Goal: Check status: Check status

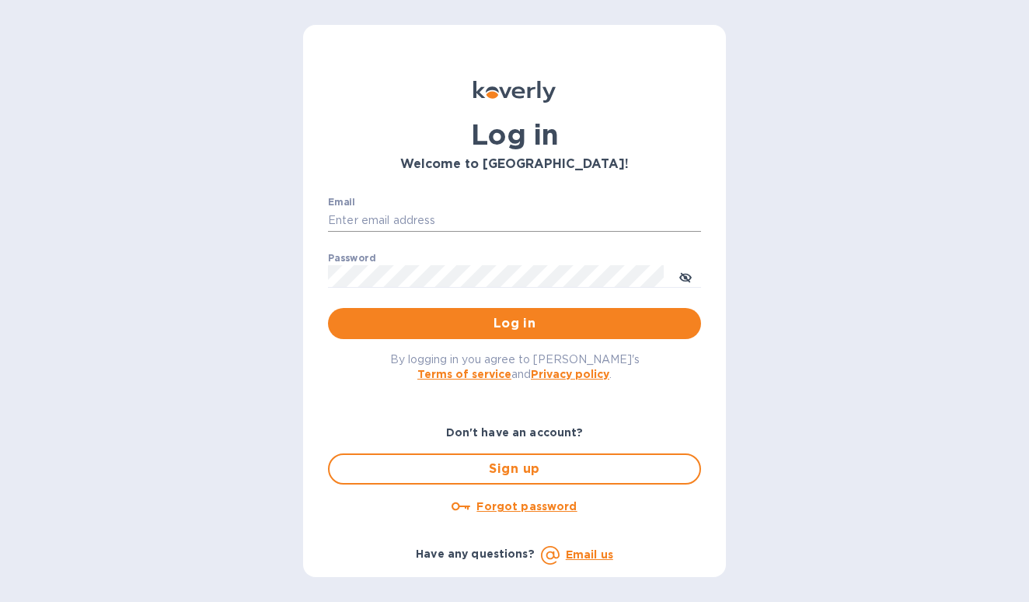
click at [553, 219] on input "Email" at bounding box center [514, 220] width 373 height 23
type input "[EMAIL_ADDRESS][DOMAIN_NAME]"
click at [525, 329] on span "Log in" at bounding box center [514, 323] width 348 height 19
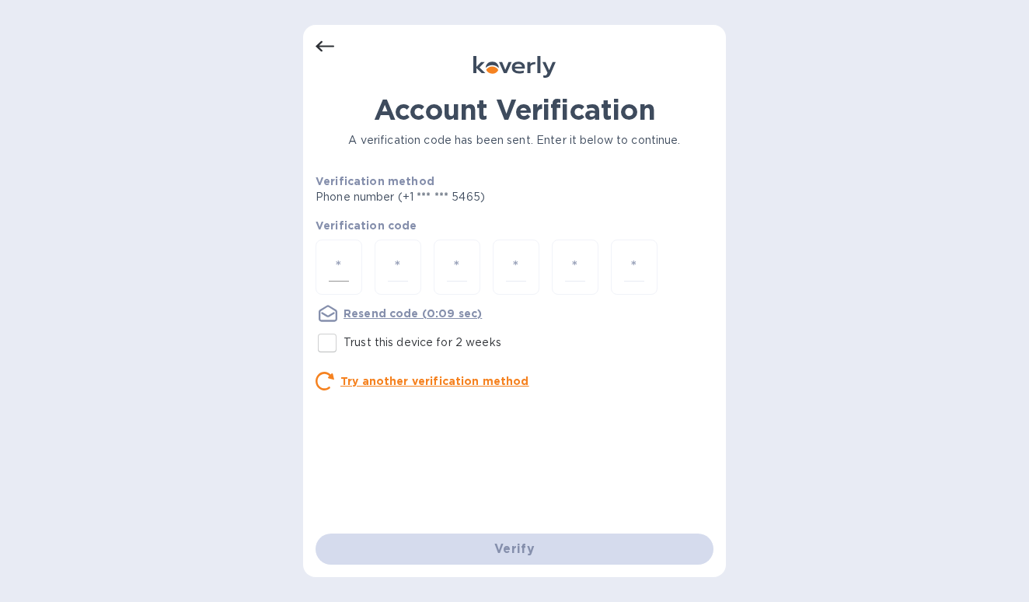
click at [325, 263] on div at bounding box center [339, 266] width 47 height 55
type input "9"
type input "7"
type input "9"
type input "1"
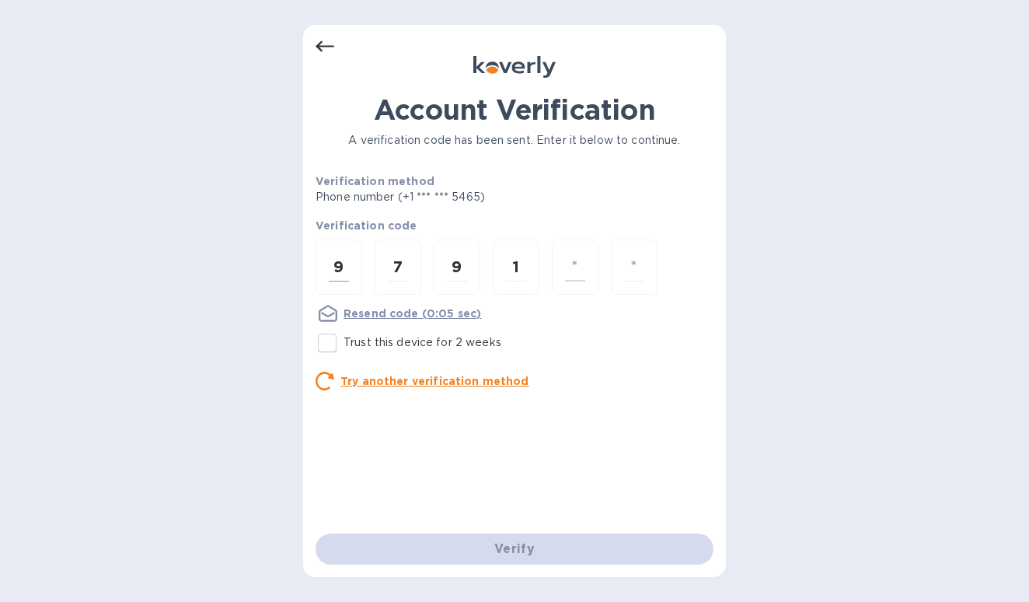
type input "3"
type input "8"
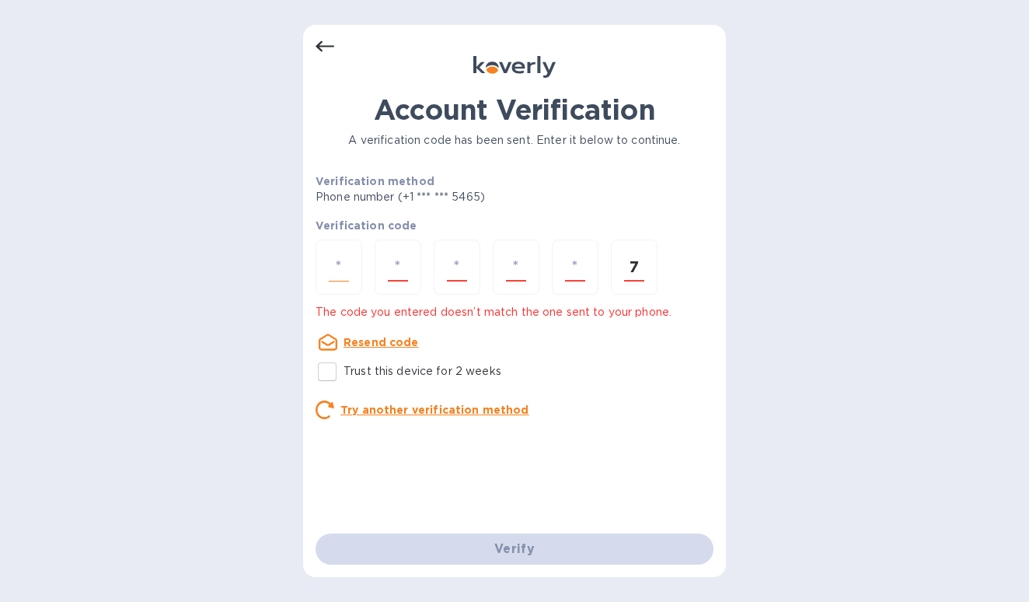
type input "7"
click at [334, 267] on input "number" at bounding box center [339, 267] width 20 height 29
type input "9"
type input "7"
type input "9"
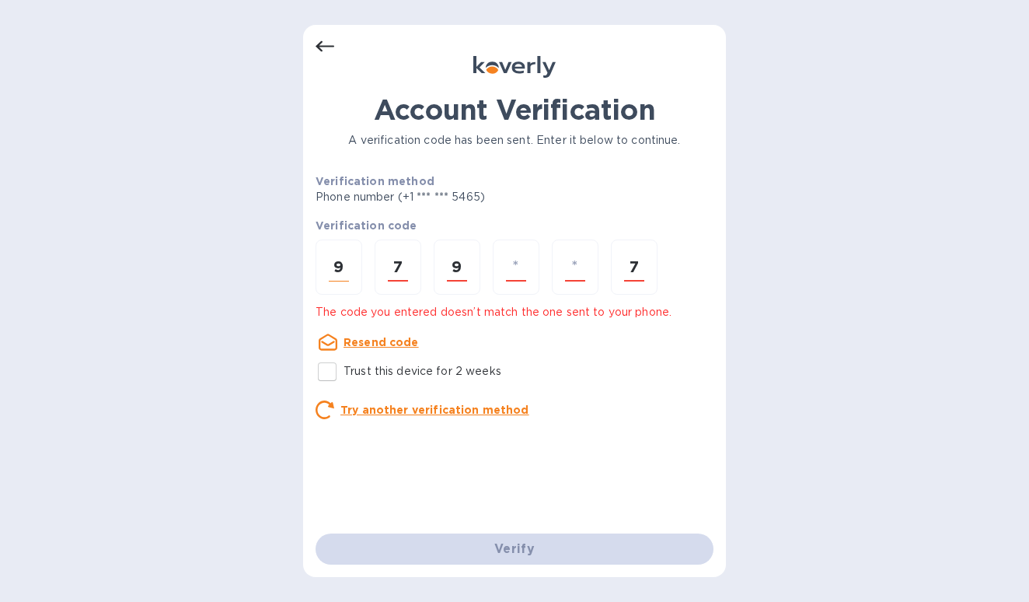
type input "1"
type input "3"
type input "7"
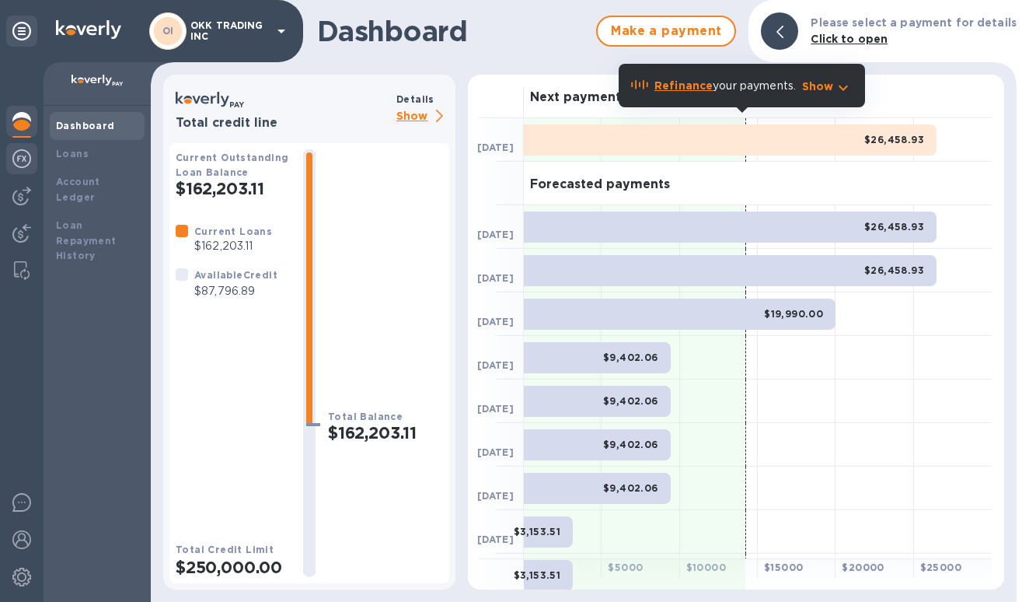
click at [23, 163] on img at bounding box center [21, 158] width 19 height 19
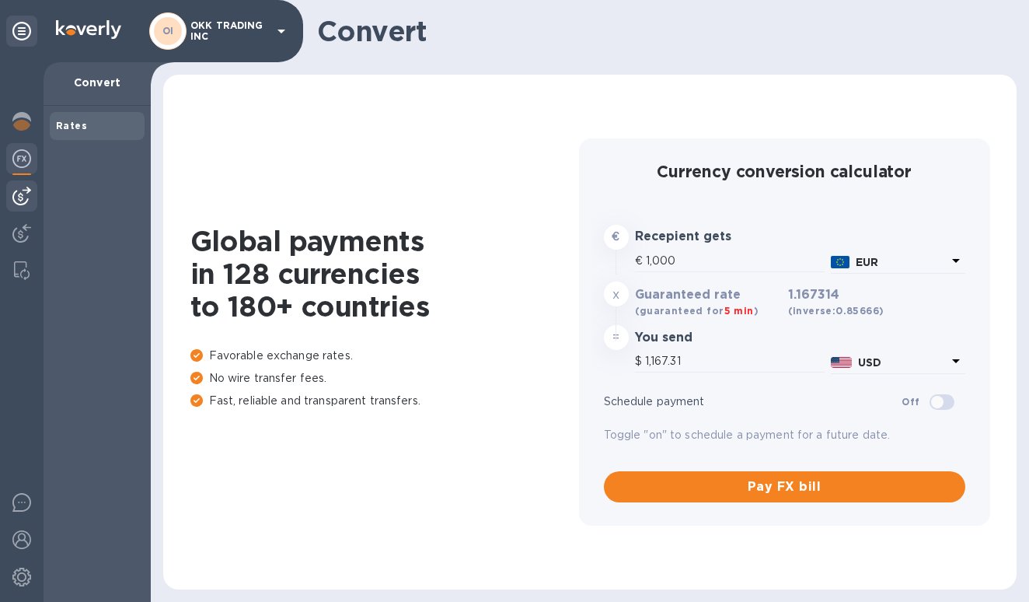
click at [26, 197] on img at bounding box center [21, 196] width 19 height 19
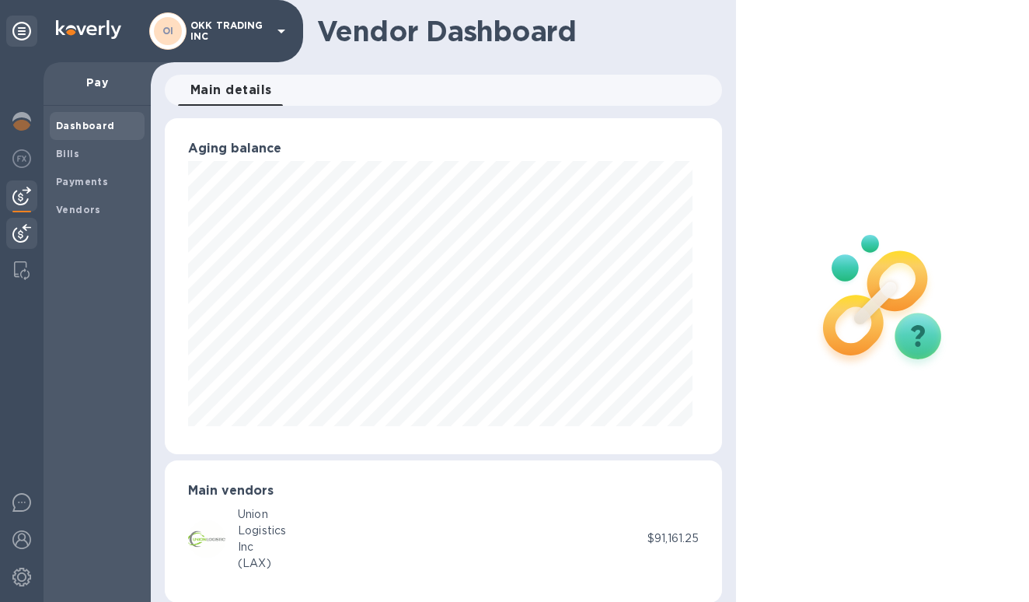
scroll to position [776857, 776641]
click at [82, 215] on span "Vendors" at bounding box center [78, 210] width 45 height 16
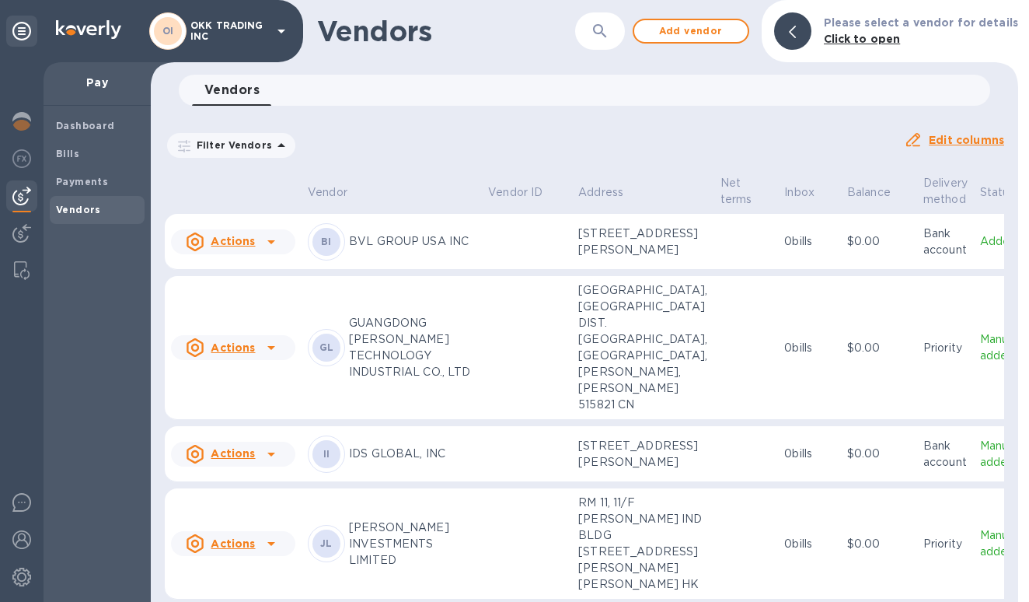
click at [267, 251] on icon at bounding box center [271, 241] width 19 height 19
click at [442, 291] on div at bounding box center [514, 301] width 1029 height 602
click at [194, 251] on icon at bounding box center [195, 241] width 19 height 19
click at [364, 264] on div at bounding box center [514, 301] width 1029 height 602
click at [345, 260] on div "BI BVL GROUP USA INC" at bounding box center [392, 241] width 168 height 37
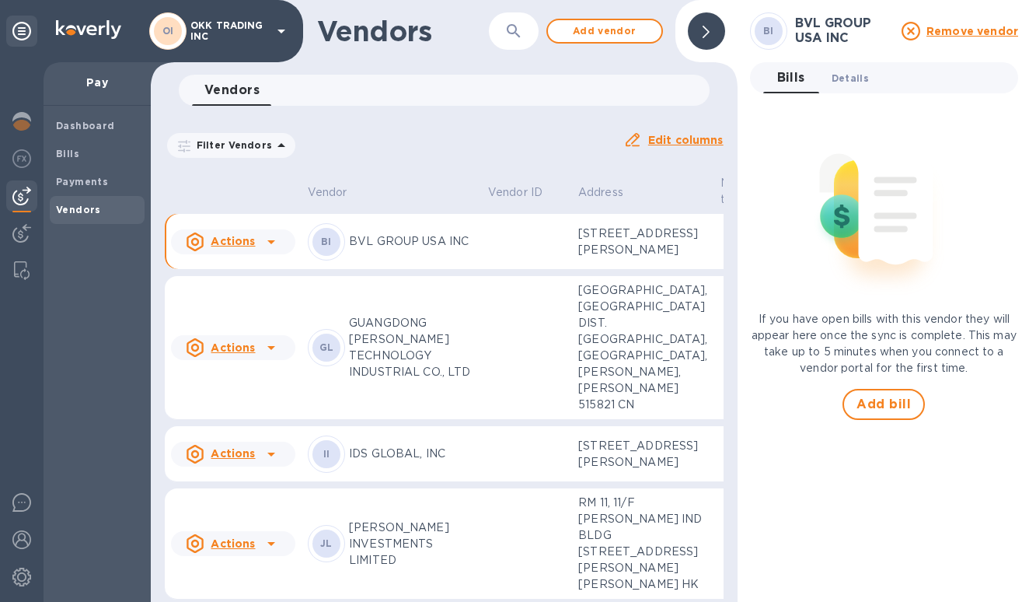
click at [838, 78] on span "Details 0" at bounding box center [850, 78] width 37 height 16
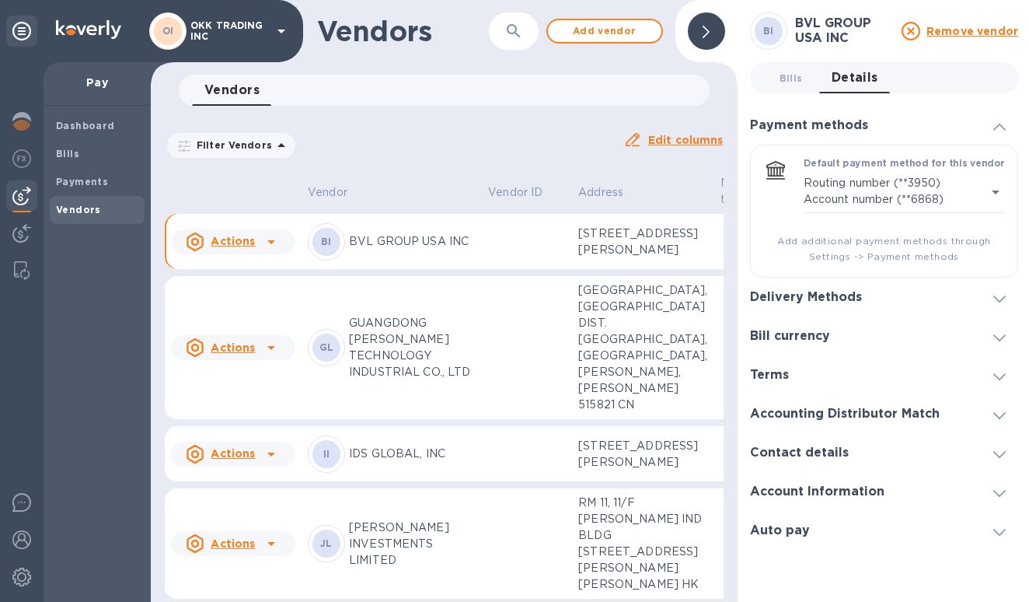
click at [907, 301] on div "Delivery Methods" at bounding box center [884, 296] width 268 height 39
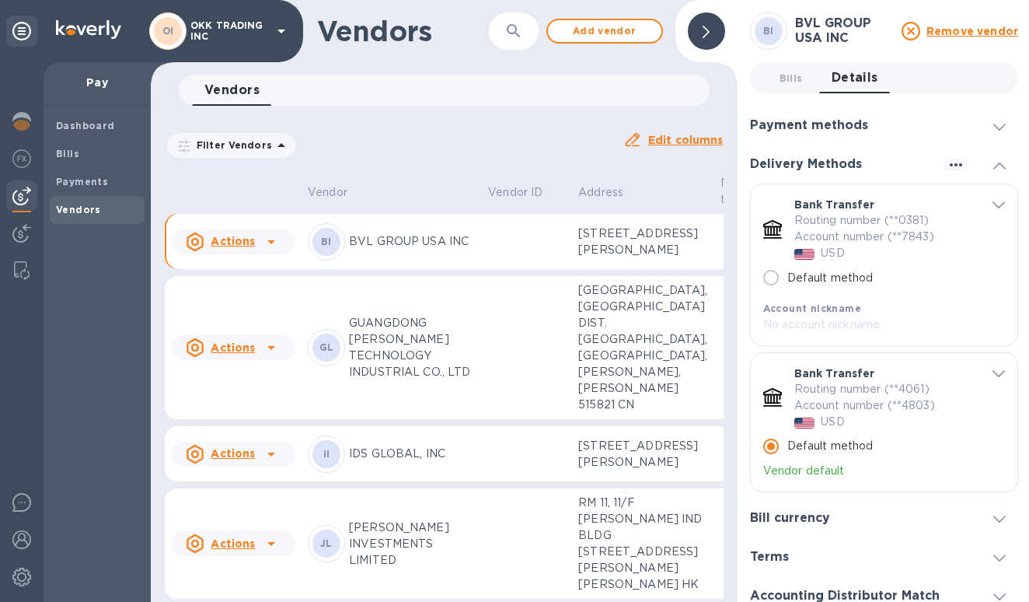
click at [993, 374] on icon "default-method" at bounding box center [998, 373] width 12 height 7
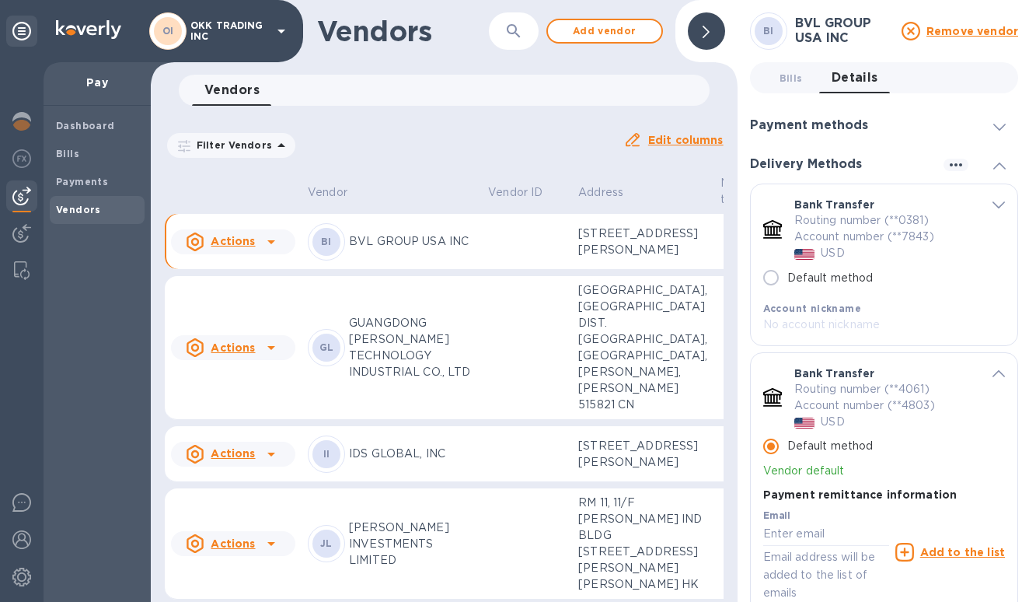
click at [993, 374] on icon "default-method" at bounding box center [998, 373] width 12 height 7
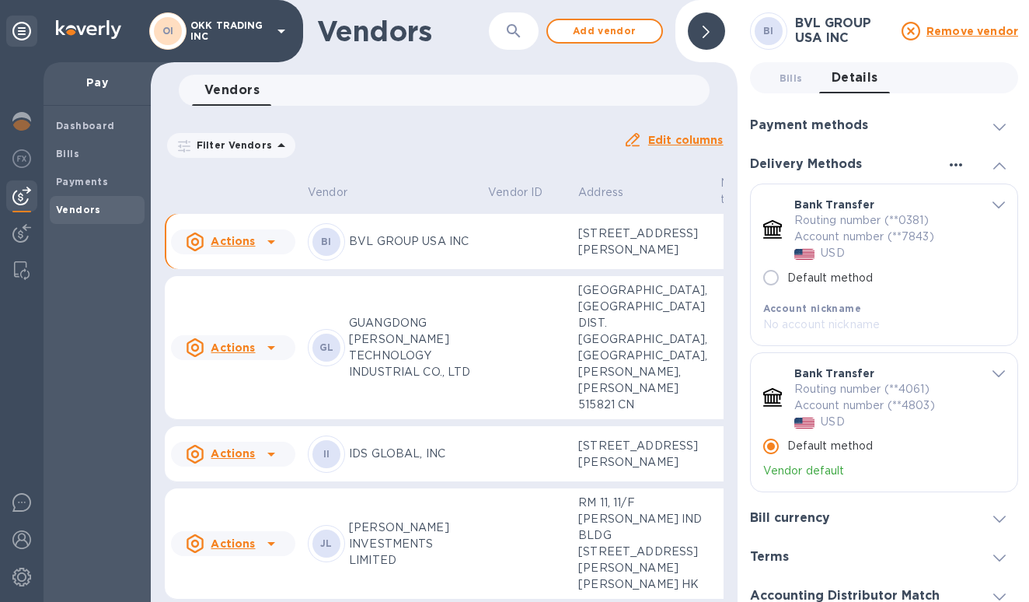
click at [957, 166] on icon "button" at bounding box center [956, 164] width 19 height 19
click at [957, 166] on div at bounding box center [514, 301] width 1029 height 602
click at [953, 127] on div "Payment methods" at bounding box center [884, 125] width 268 height 39
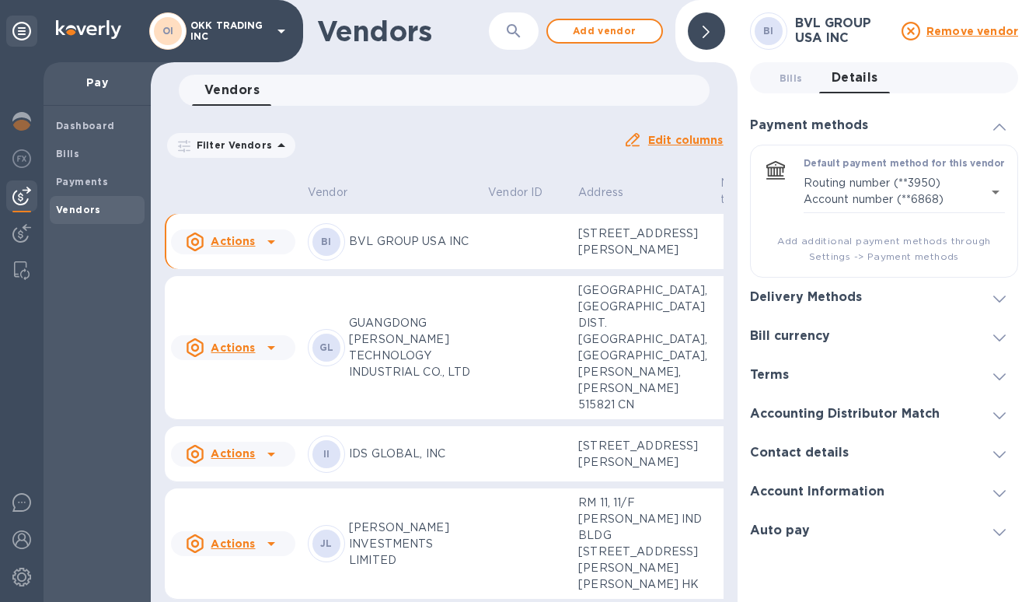
click at [942, 345] on div "Bill currency" at bounding box center [884, 335] width 268 height 39
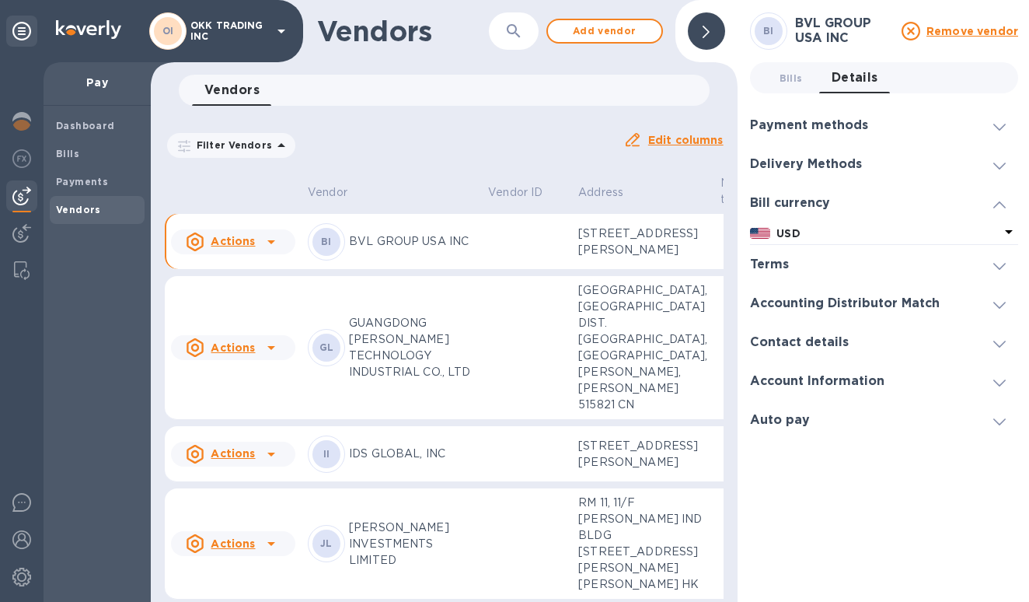
click at [933, 274] on div "Terms" at bounding box center [884, 264] width 268 height 39
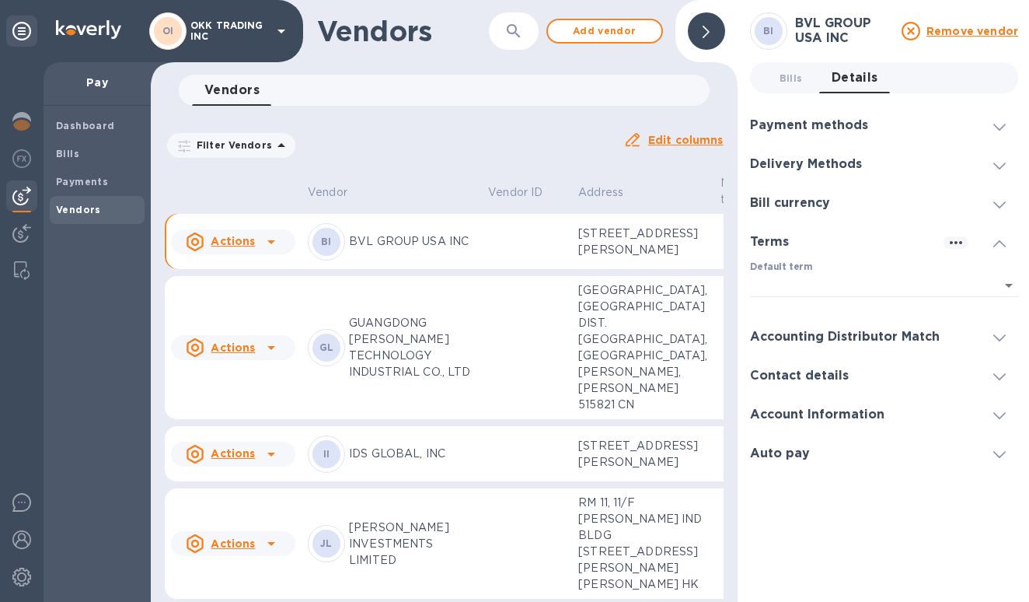
click at [928, 386] on div "Contact details" at bounding box center [884, 375] width 268 height 39
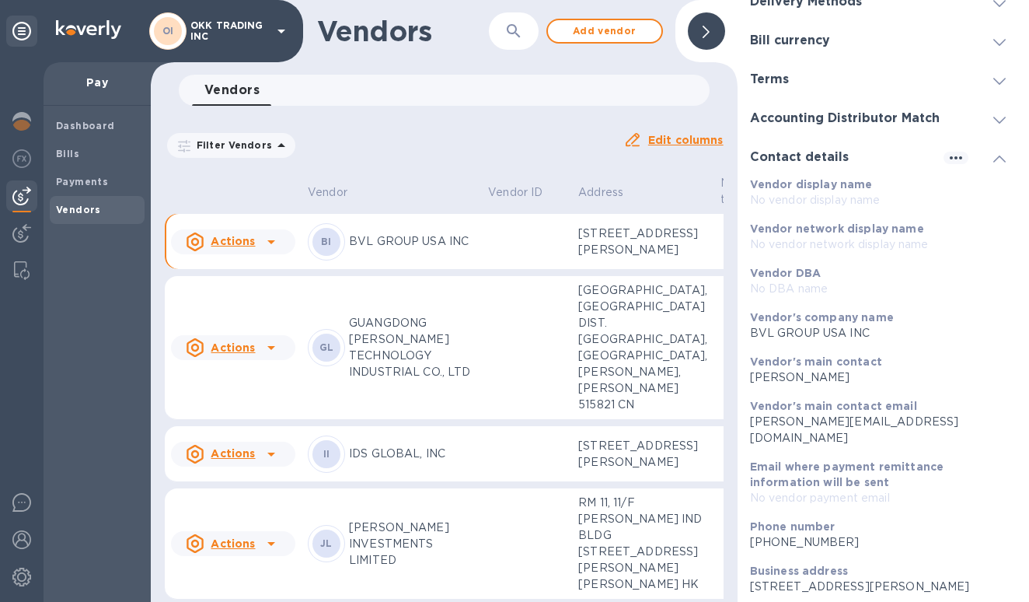
scroll to position [233, 0]
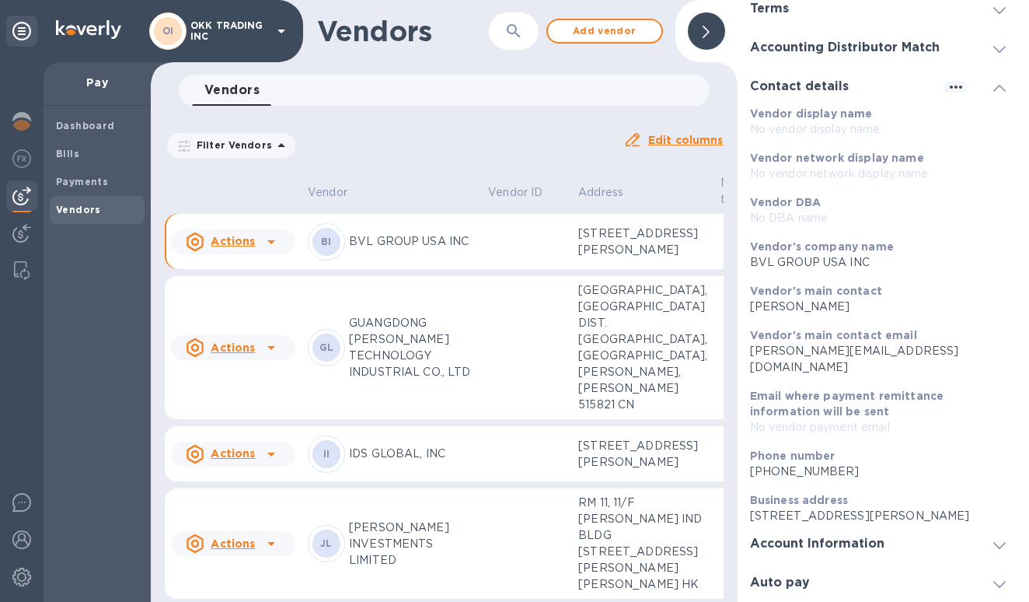
click at [916, 543] on div at bounding box center [933, 543] width 72 height 1
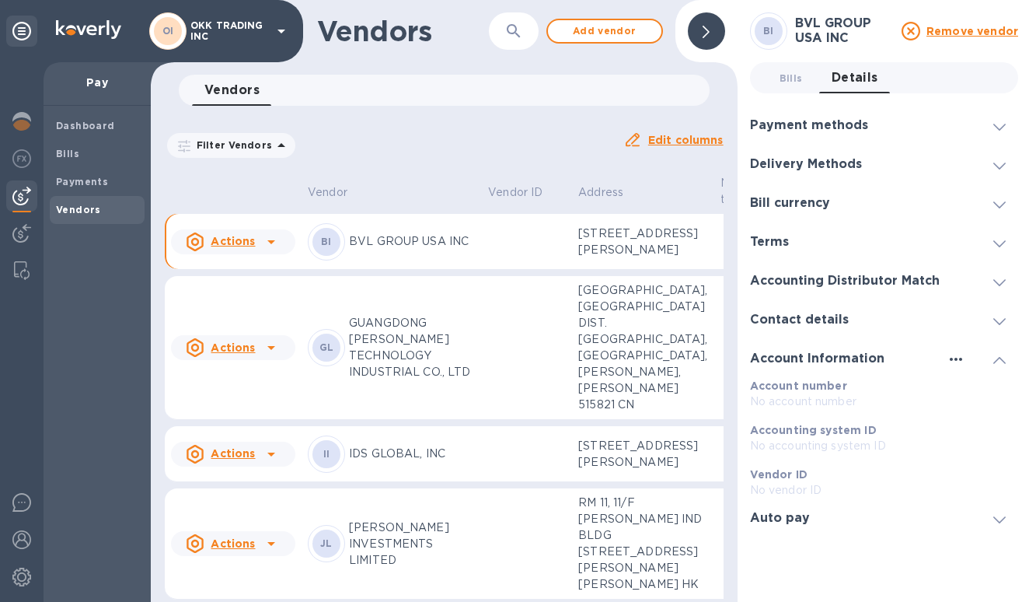
click at [957, 359] on icon "button" at bounding box center [956, 359] width 12 height 3
click at [969, 396] on p "Edit" at bounding box center [974, 391] width 24 height 16
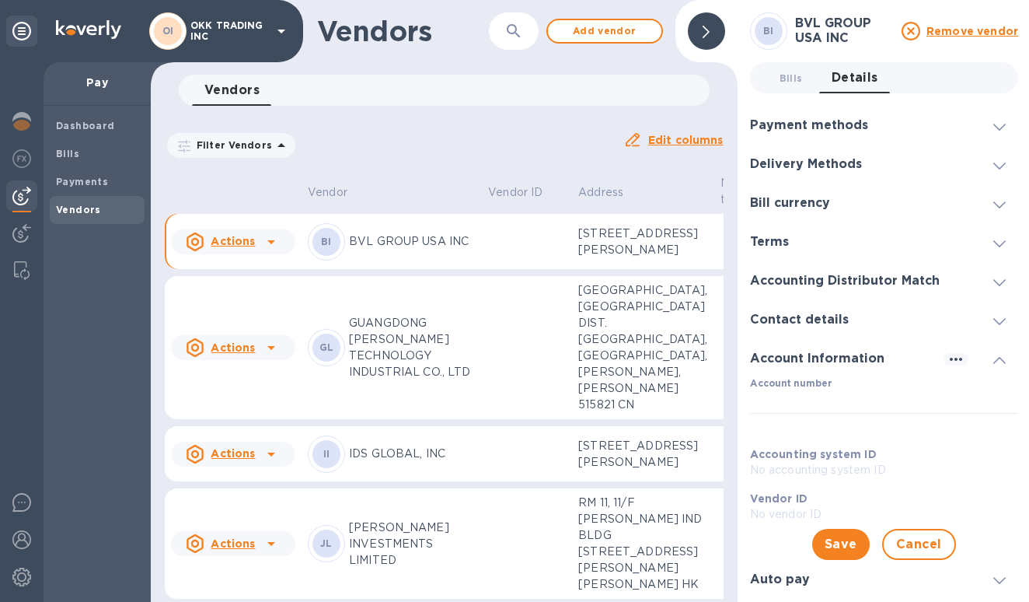
click at [871, 160] on div "Delivery Methods" at bounding box center [812, 164] width 124 height 15
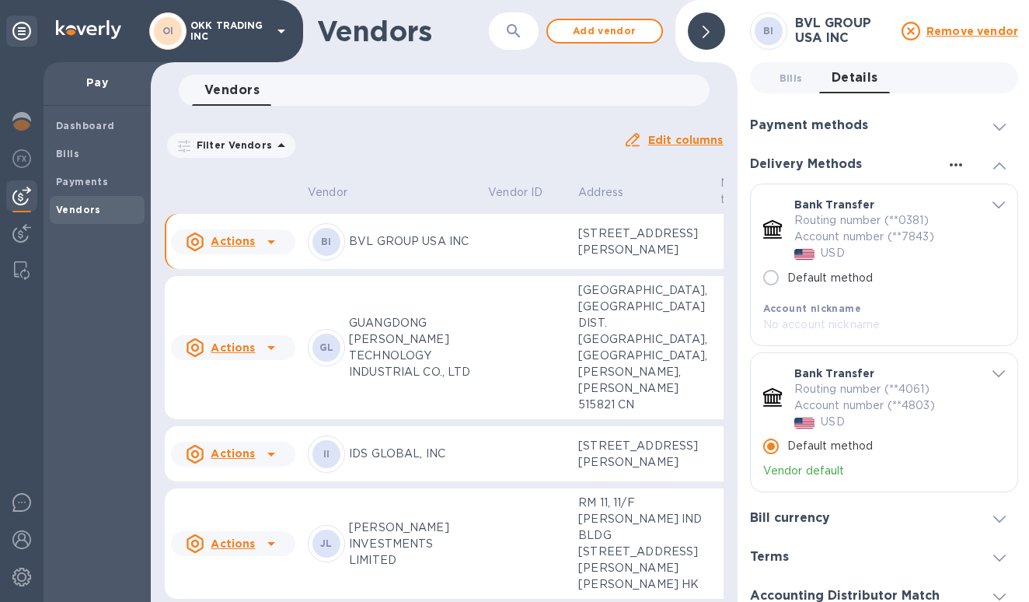
click at [947, 162] on icon "button" at bounding box center [956, 164] width 19 height 19
click at [906, 162] on div at bounding box center [514, 301] width 1029 height 602
click at [825, 277] on p "Default method" at bounding box center [830, 278] width 86 height 16
click at [787, 277] on input "Default method" at bounding box center [771, 277] width 33 height 33
click at [828, 450] on p "Default method" at bounding box center [830, 446] width 86 height 16
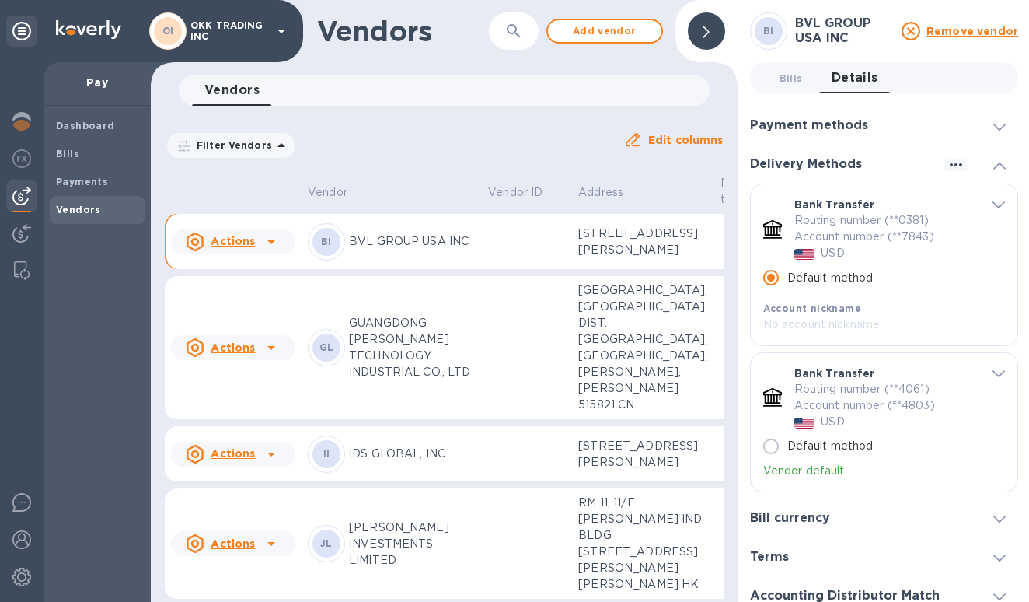
click at [787, 450] on input "Default method" at bounding box center [771, 446] width 33 height 33
radio input "false"
radio input "true"
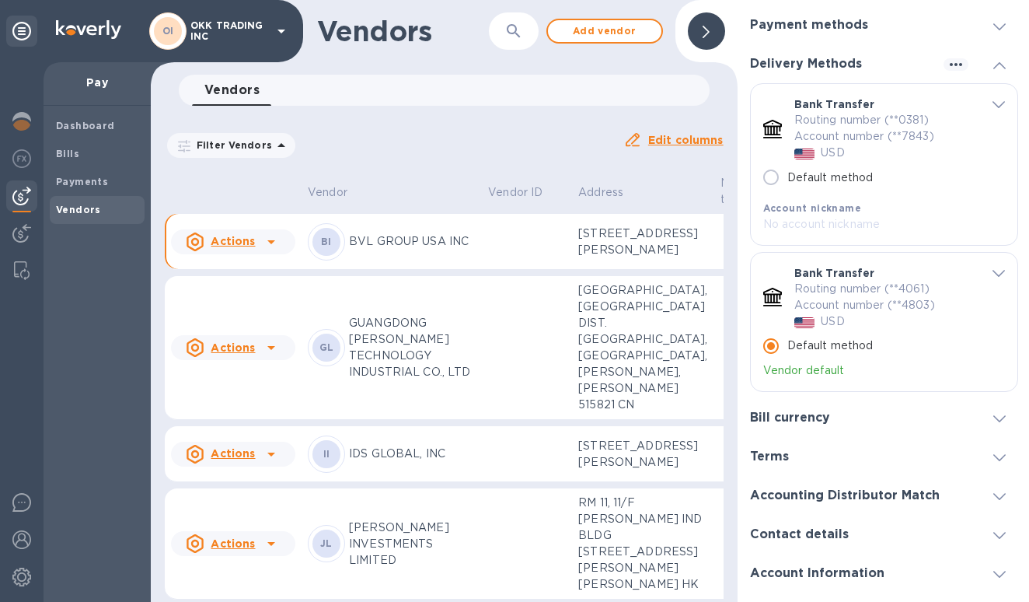
scroll to position [130, 0]
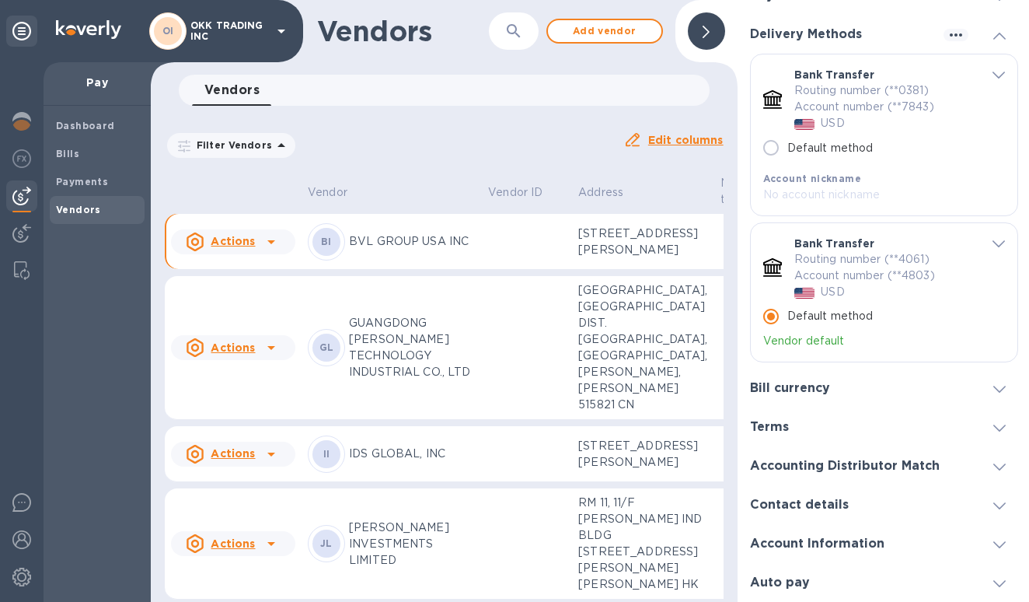
click at [832, 382] on div "Bill currency" at bounding box center [796, 388] width 92 height 15
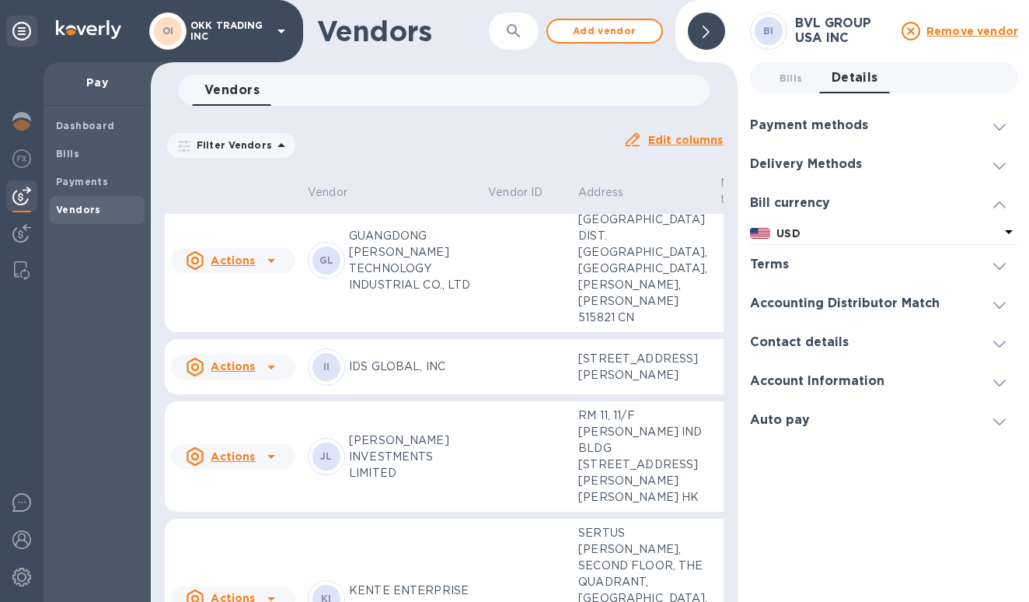
scroll to position [96, 0]
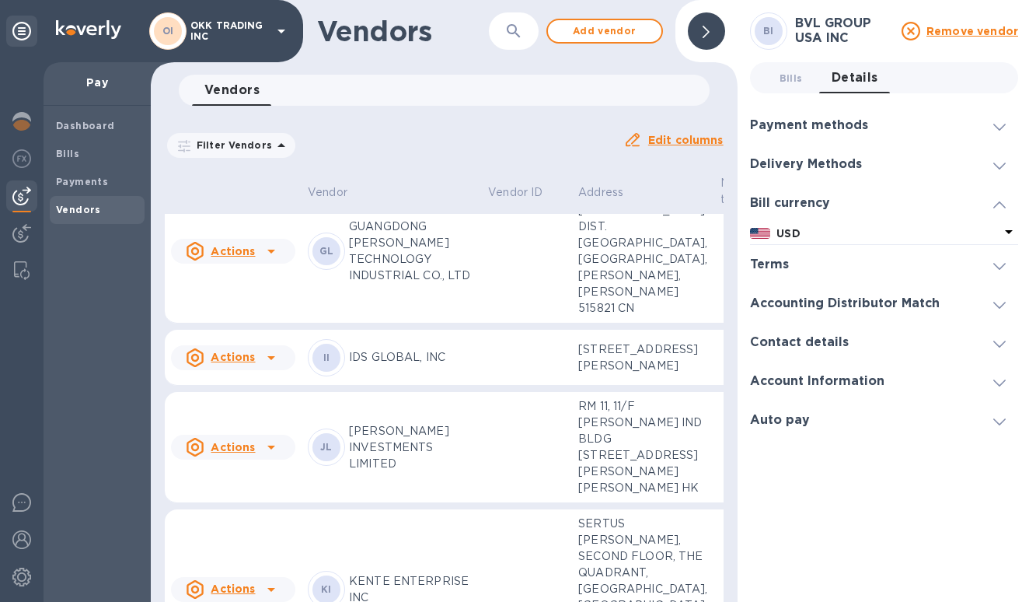
click at [347, 284] on div "GL GUANGDONG XIN YU TECHNOLOGY INDUSTRIAL CO., LTD" at bounding box center [392, 250] width 168 height 65
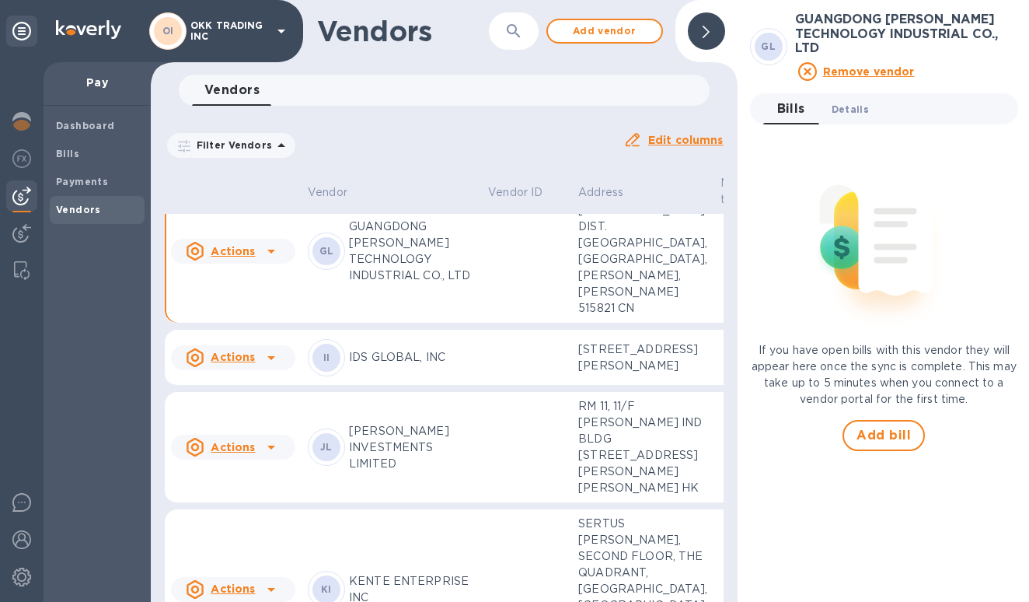
click at [846, 109] on span "Details 0" at bounding box center [850, 109] width 37 height 16
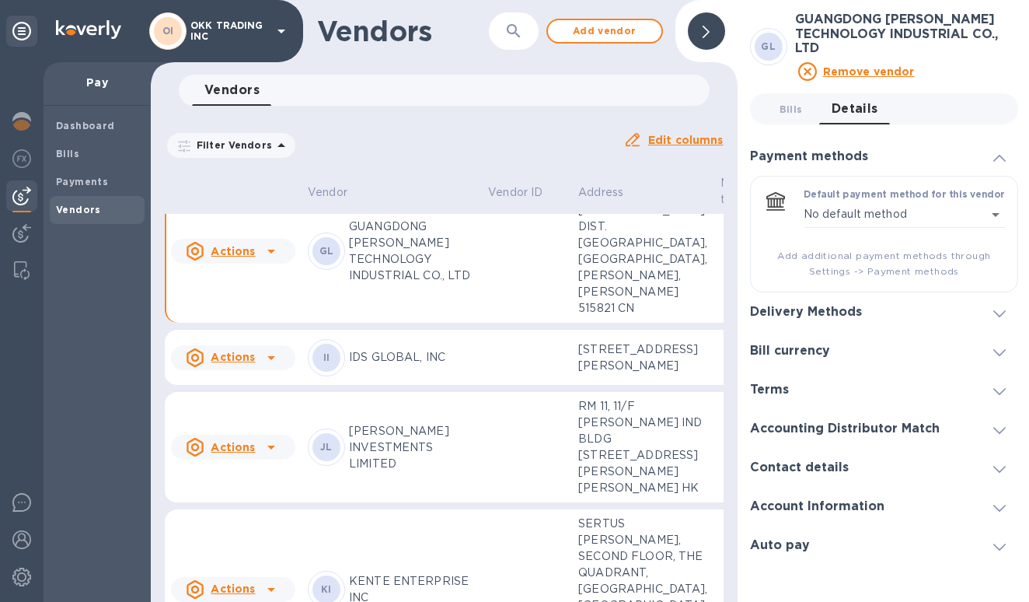
click at [926, 311] on div "Delivery Methods" at bounding box center [884, 311] width 268 height 39
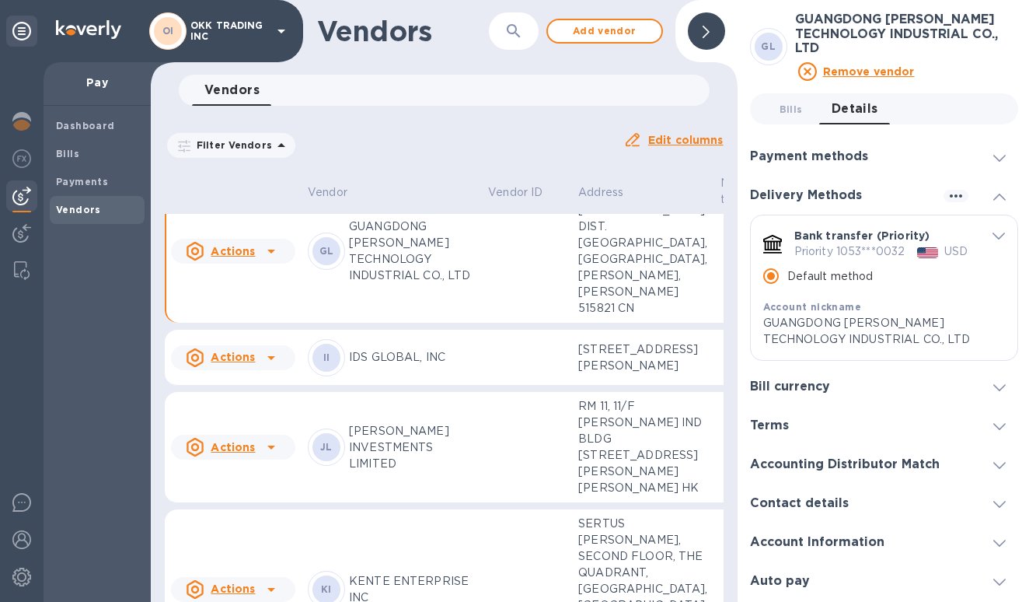
click at [858, 331] on p "GUANGDONG XIN YU TECHNOLOGY INDUSTRIAL CO., LTD" at bounding box center [873, 331] width 221 height 33
click at [928, 253] on img "default-method" at bounding box center [927, 252] width 21 height 11
click at [846, 461] on h3 "Accounting Distributor Match" at bounding box center [845, 464] width 190 height 15
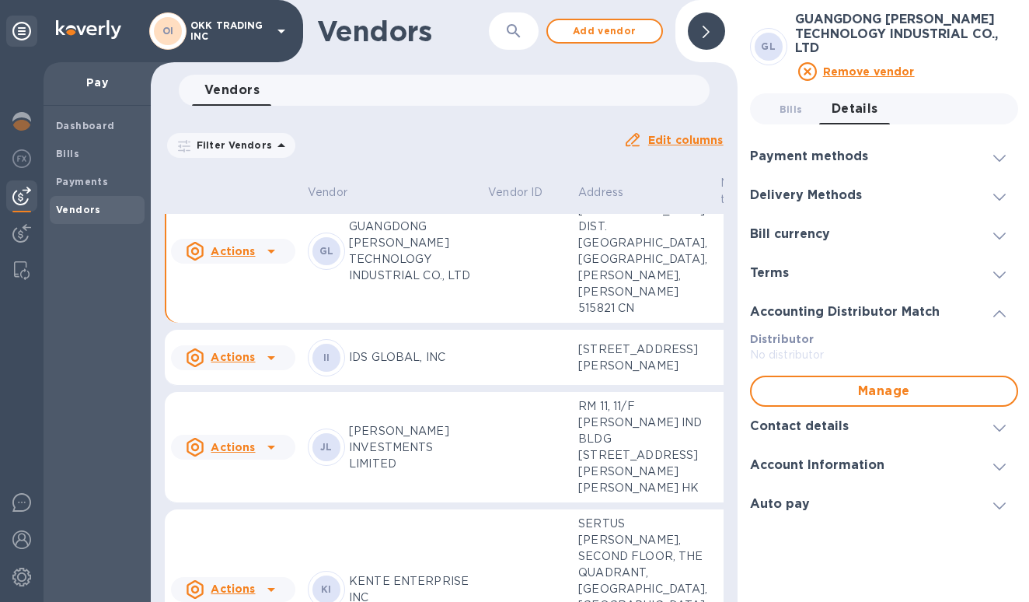
click at [846, 461] on h3 "Account Information" at bounding box center [817, 465] width 134 height 15
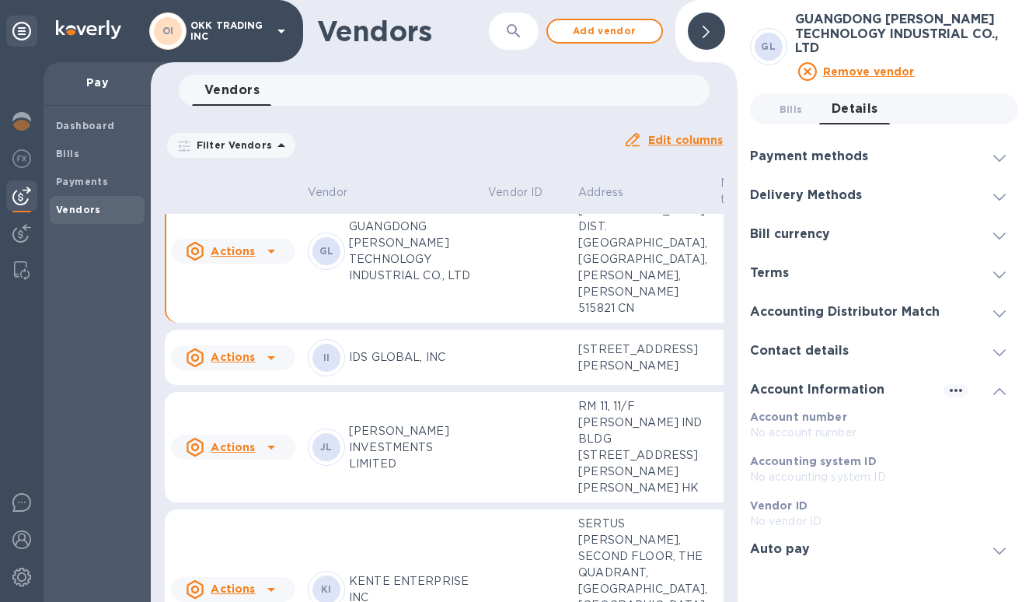
click at [915, 554] on div "Auto pay" at bounding box center [884, 548] width 268 height 39
click at [919, 316] on h3 "Accounting Distributor Match" at bounding box center [845, 312] width 190 height 15
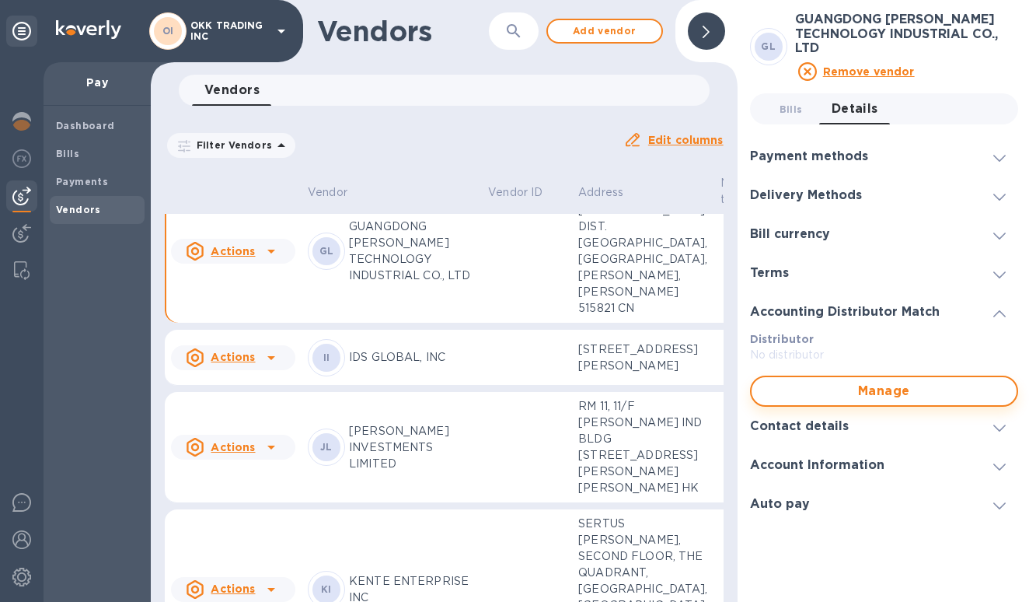
click at [889, 399] on span "Manage" at bounding box center [884, 391] width 240 height 19
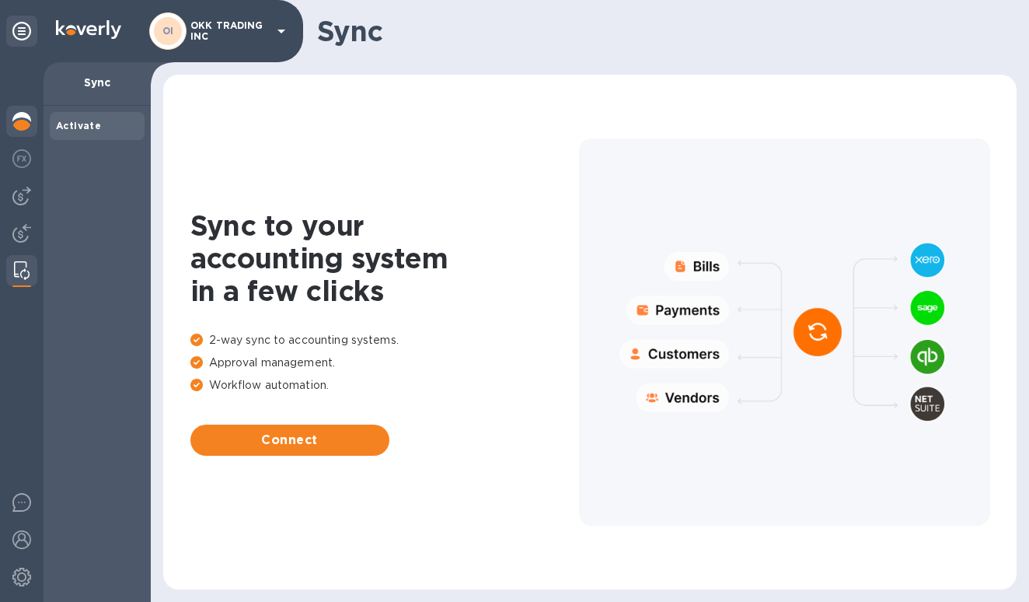
click at [20, 126] on img at bounding box center [21, 121] width 19 height 19
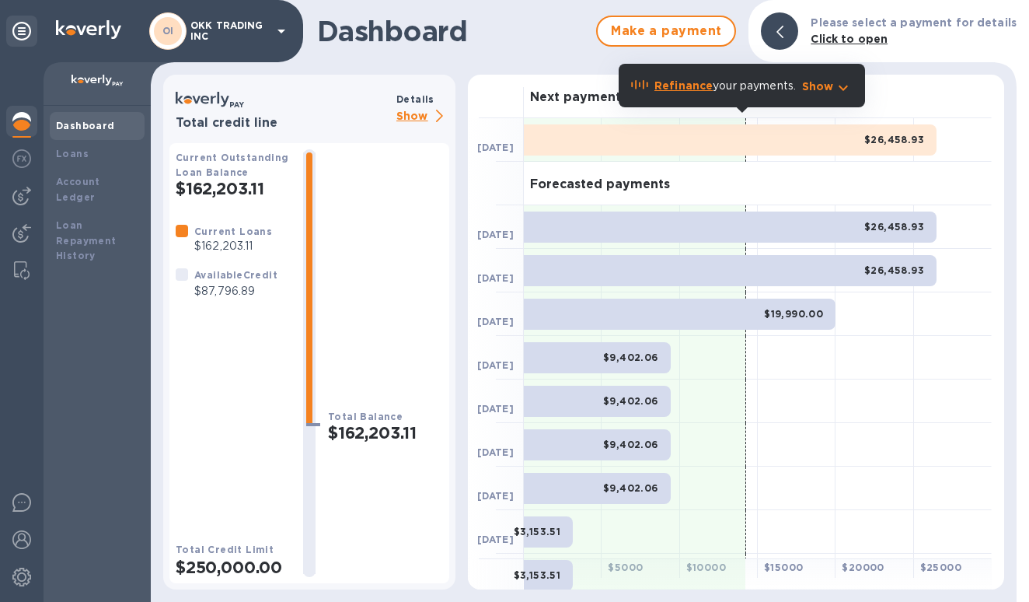
click at [423, 116] on p "Show" at bounding box center [422, 116] width 53 height 19
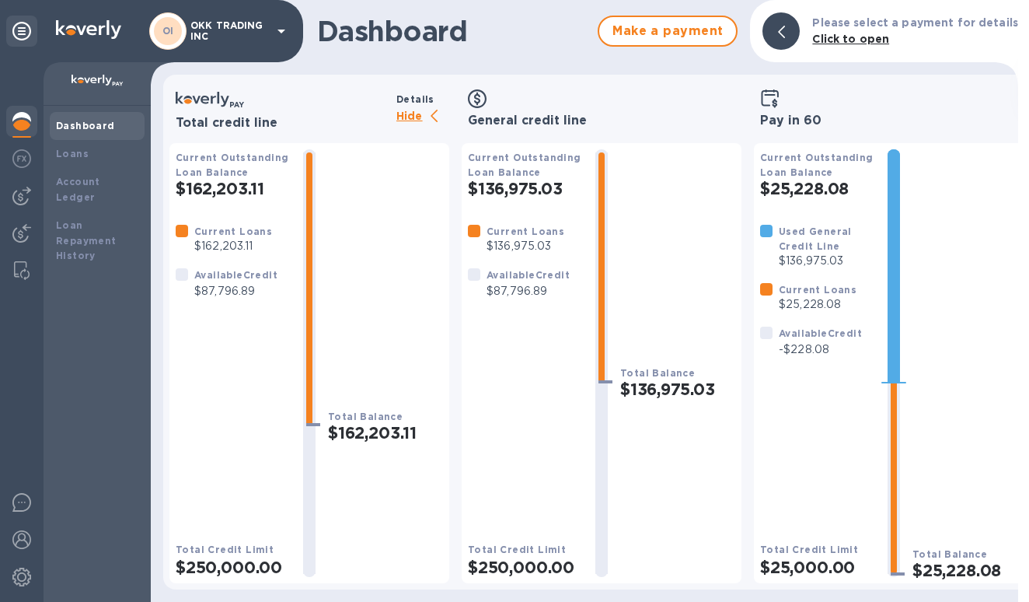
click at [423, 116] on p "Hide" at bounding box center [422, 116] width 53 height 19
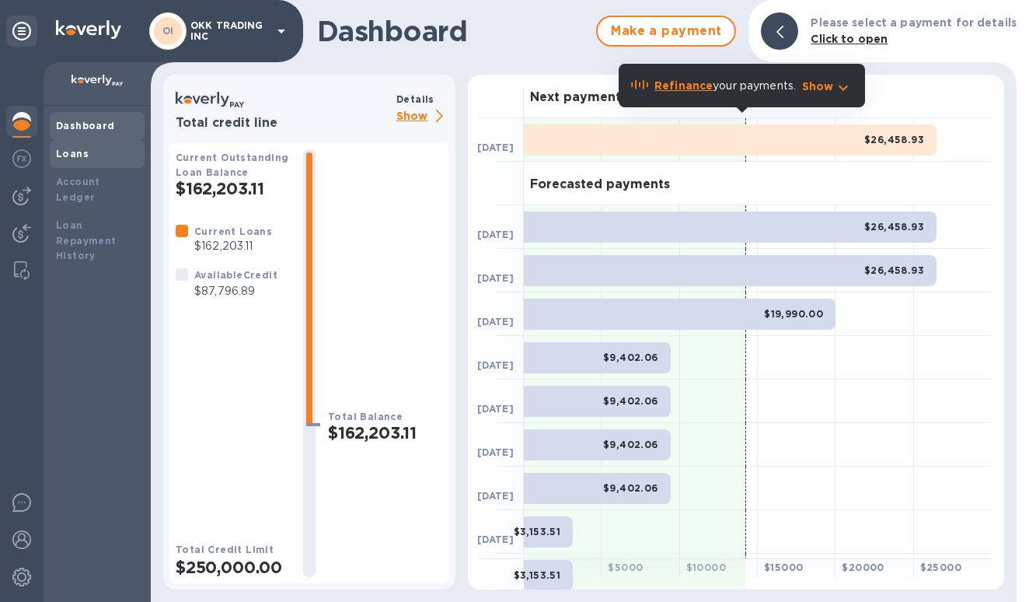
click at [82, 152] on b "Loans" at bounding box center [72, 154] width 33 height 12
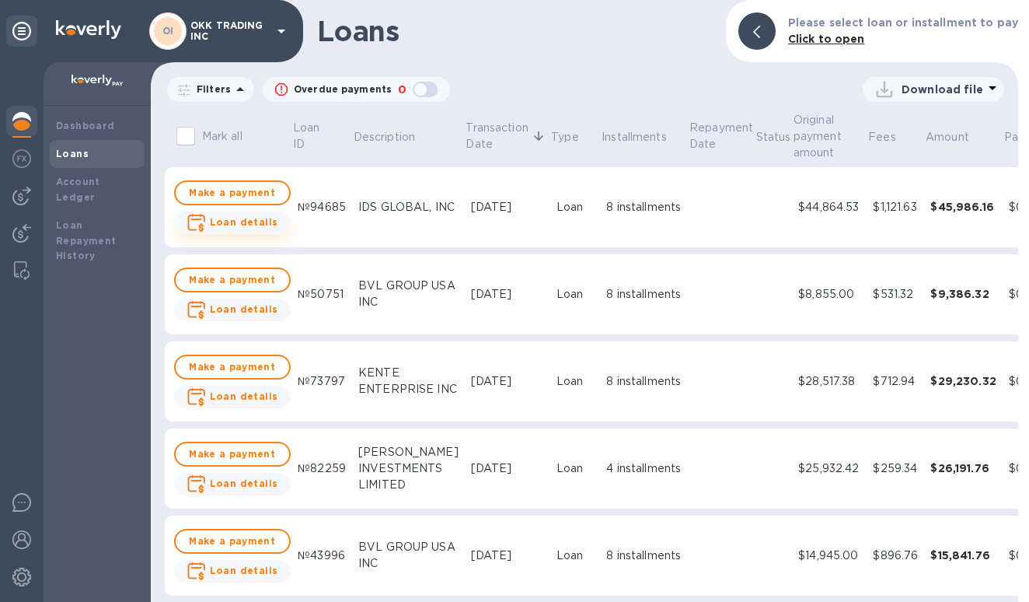
click at [256, 225] on b "Loan details" at bounding box center [244, 222] width 68 height 12
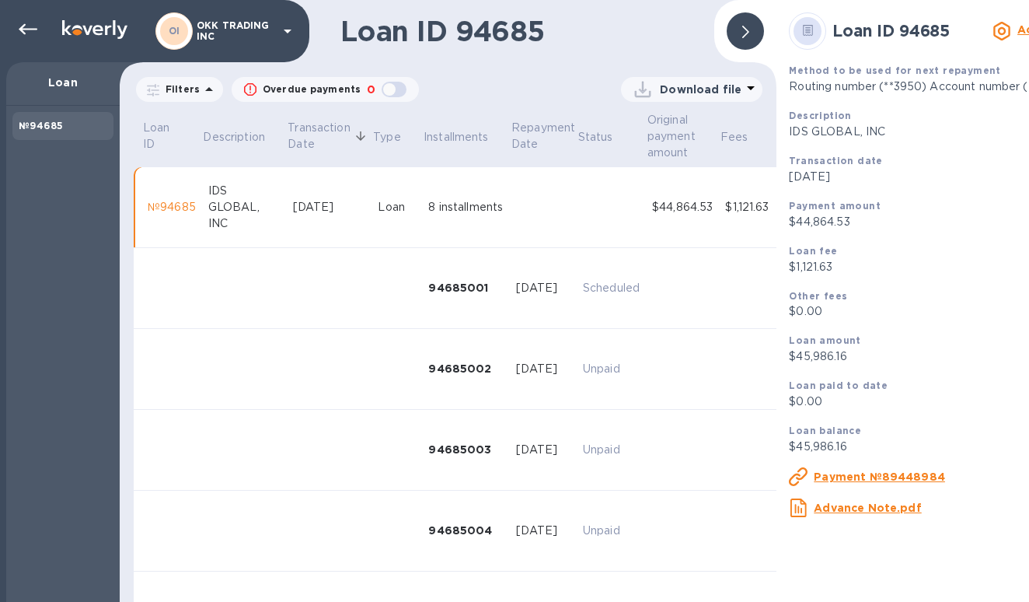
click at [860, 481] on u "Payment №89448984" at bounding box center [879, 476] width 131 height 12
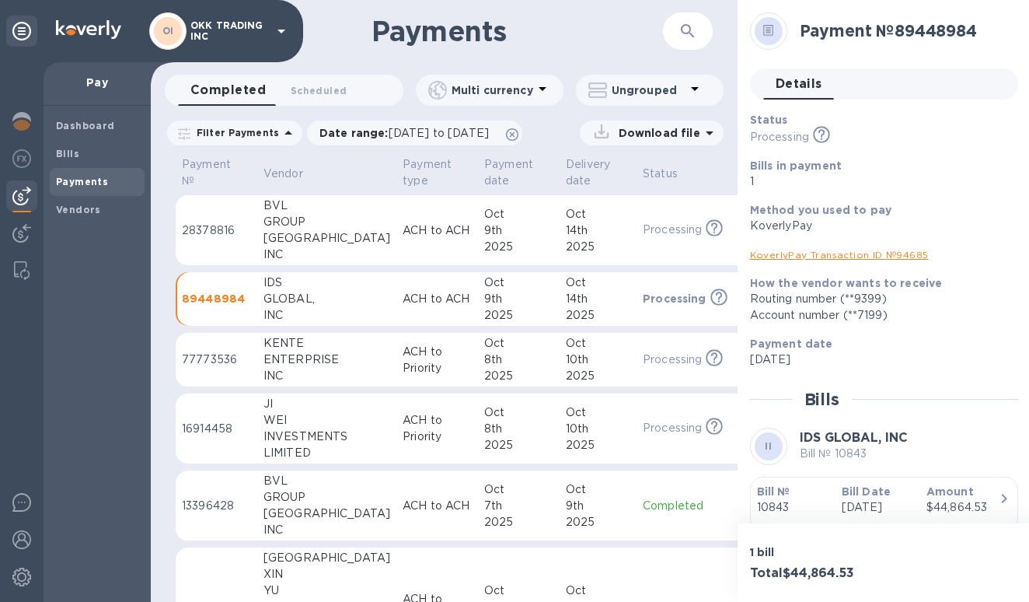
scroll to position [75, 0]
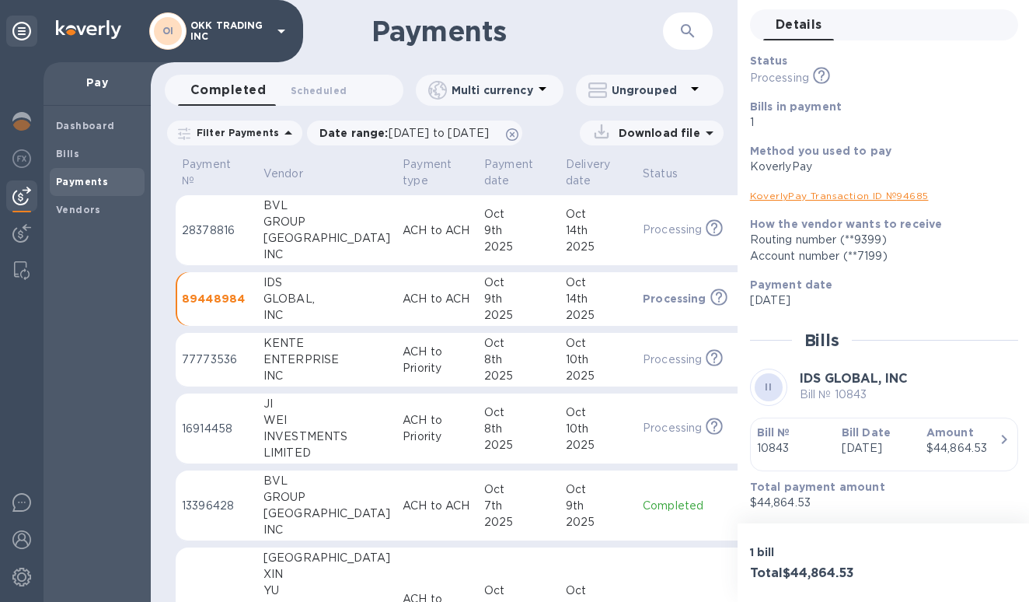
click at [898, 190] on link "KoverlyPay Transaction ID № 94685" at bounding box center [839, 196] width 179 height 12
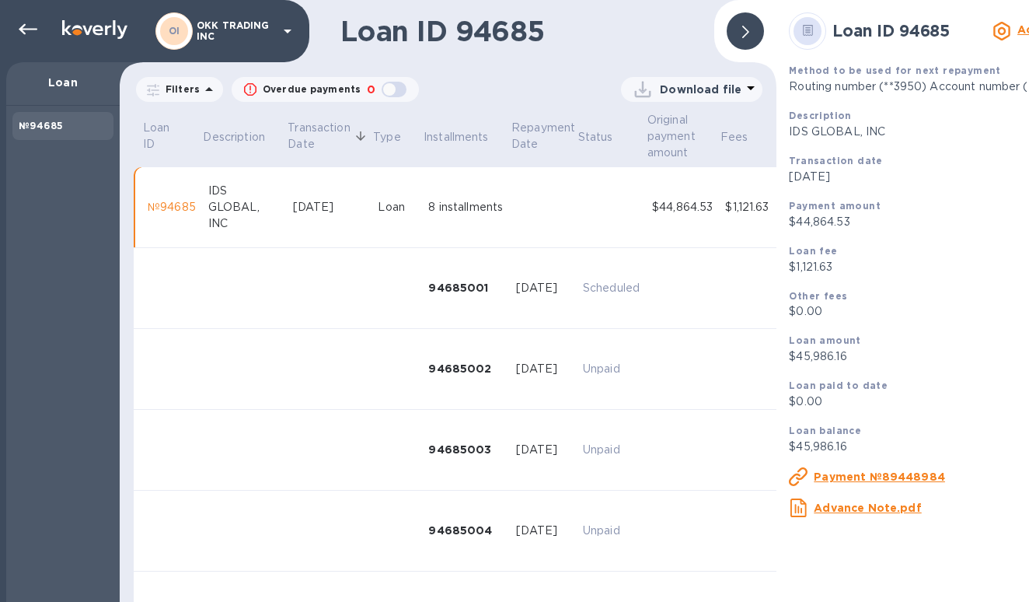
click at [877, 483] on u "Payment №89448984" at bounding box center [879, 476] width 131 height 12
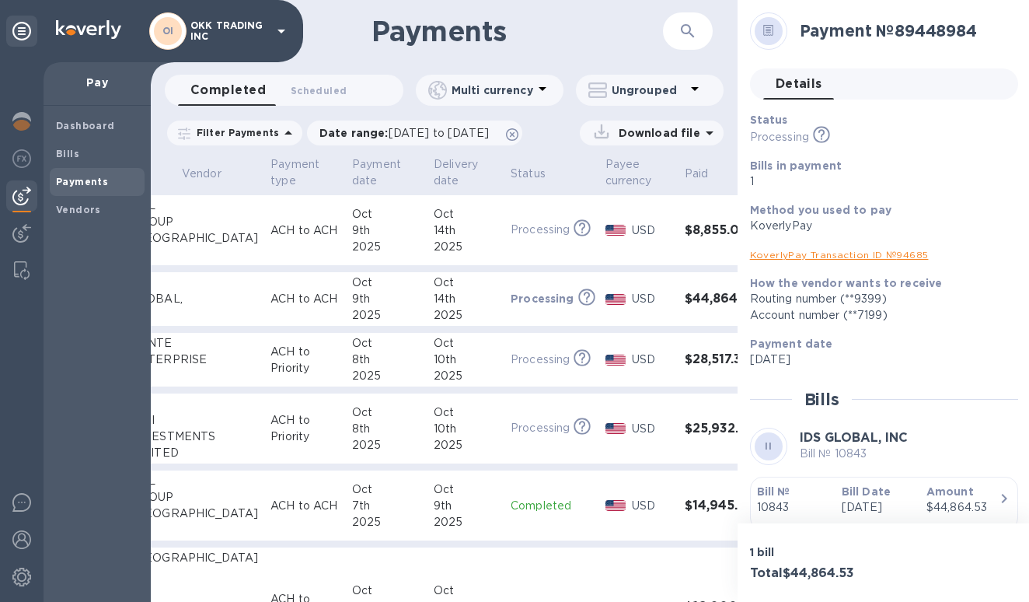
scroll to position [0, 141]
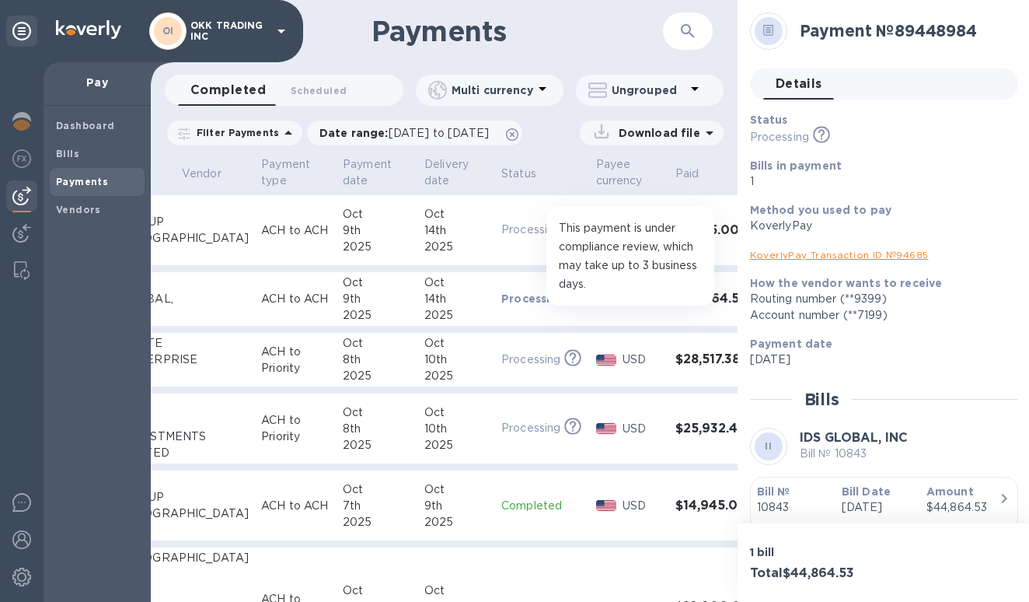
click at [569, 295] on icon at bounding box center [577, 296] width 17 height 17
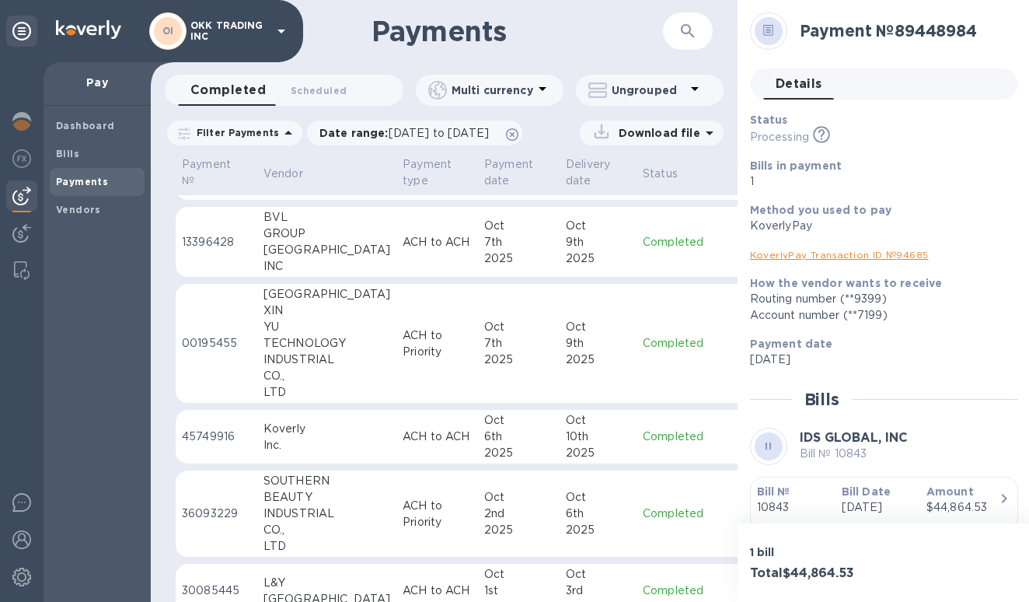
scroll to position [306, 0]
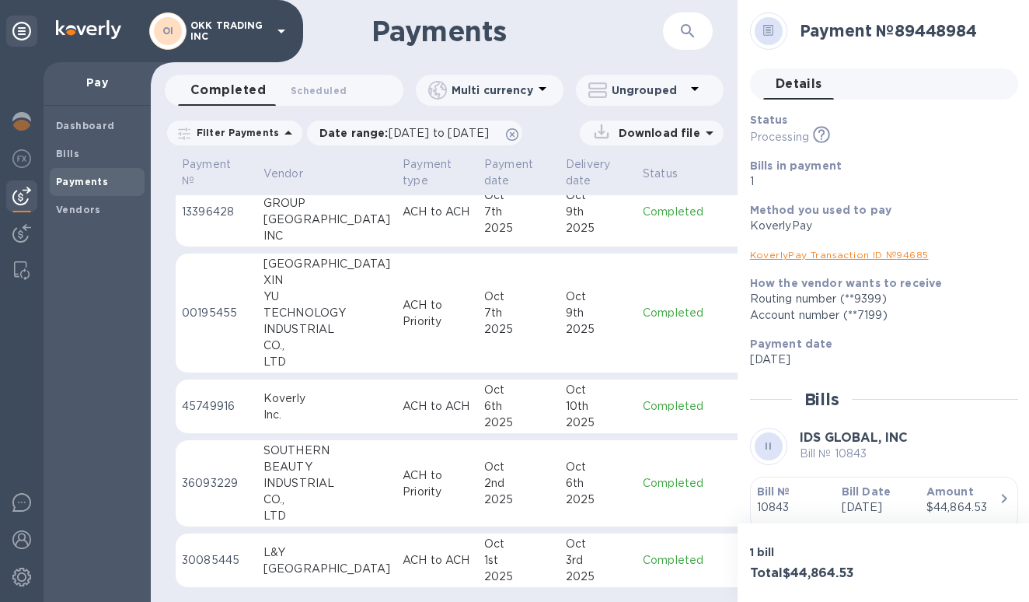
click at [764, 28] on icon at bounding box center [768, 31] width 10 height 12
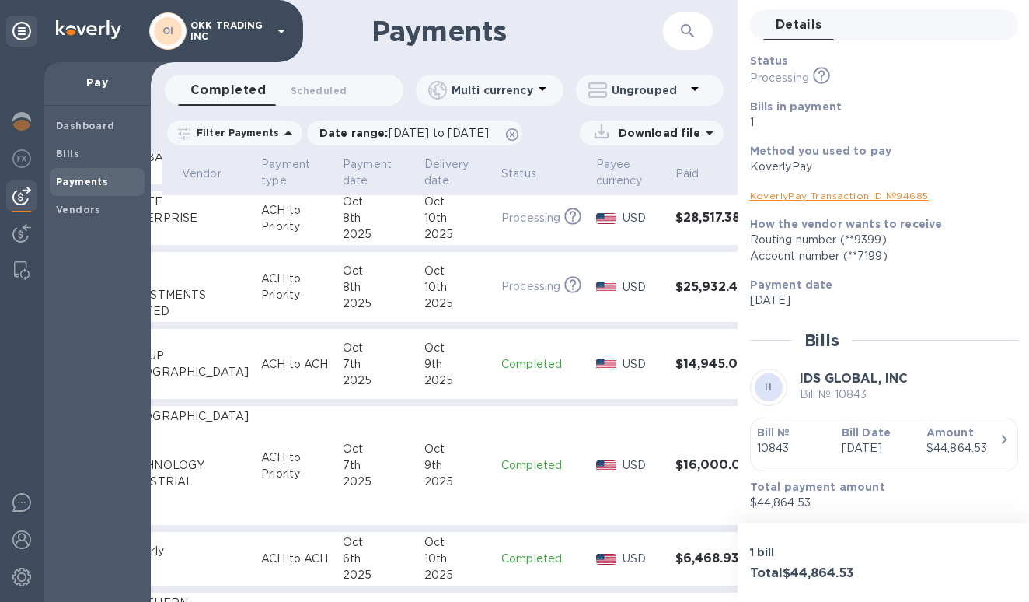
scroll to position [0, 0]
